Goal: Information Seeking & Learning: Learn about a topic

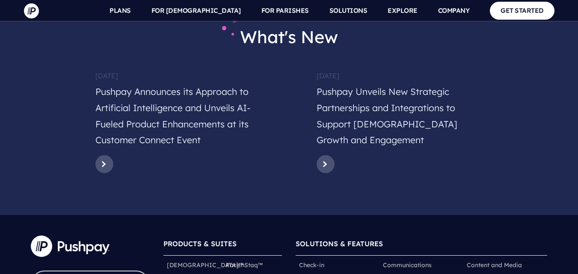
scroll to position [4403, 0]
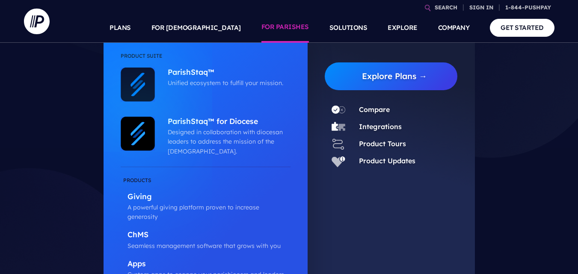
scroll to position [43, 0]
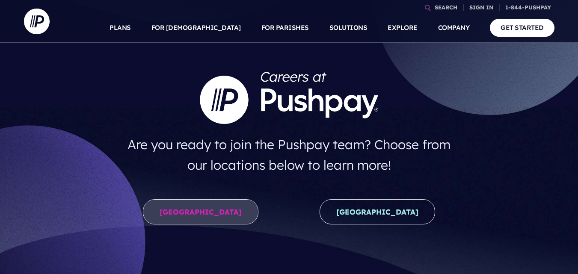
click at [187, 215] on link "United States" at bounding box center [201, 211] width 116 height 25
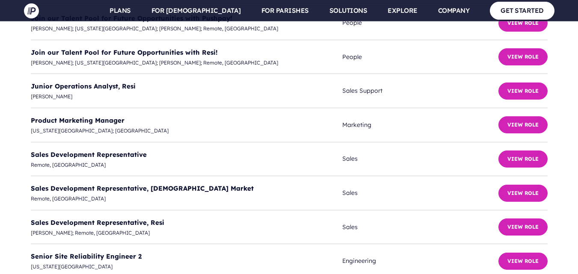
scroll to position [2378, 0]
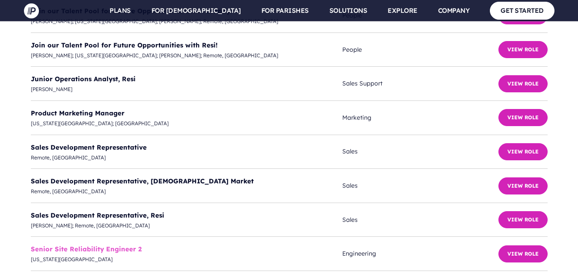
click at [112, 245] on link "Senior Site Reliability Engineer 2" at bounding box center [86, 249] width 111 height 8
